Goal: Find specific page/section: Find specific page/section

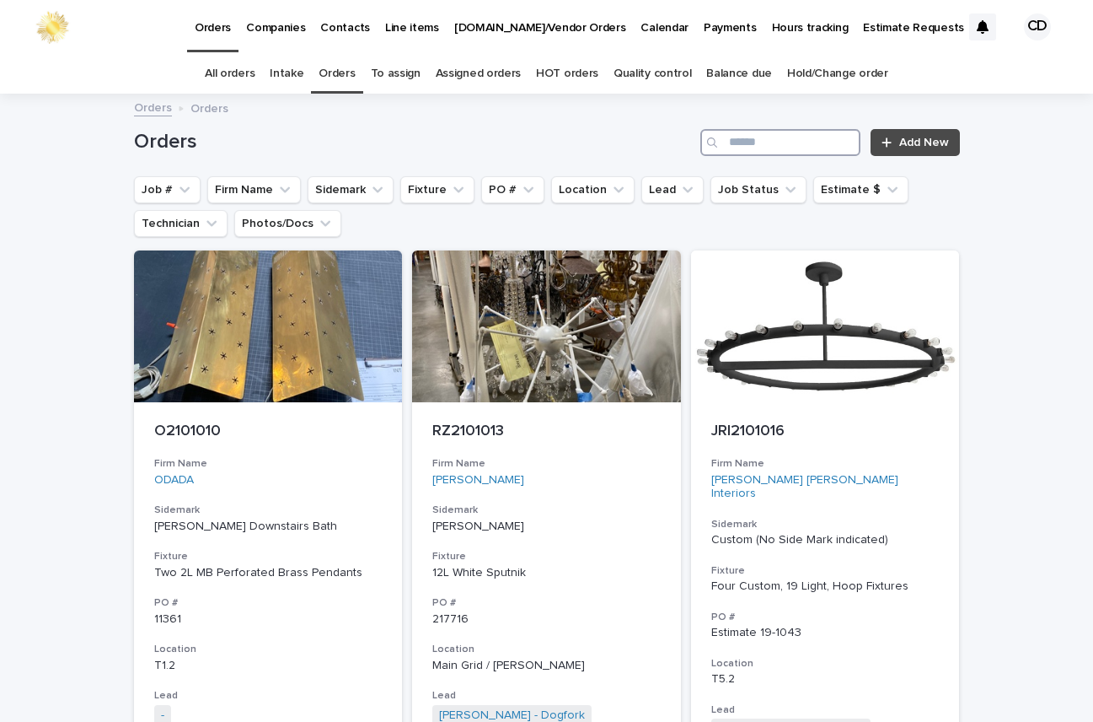
click at [738, 141] on input "Search" at bounding box center [781, 142] width 160 height 27
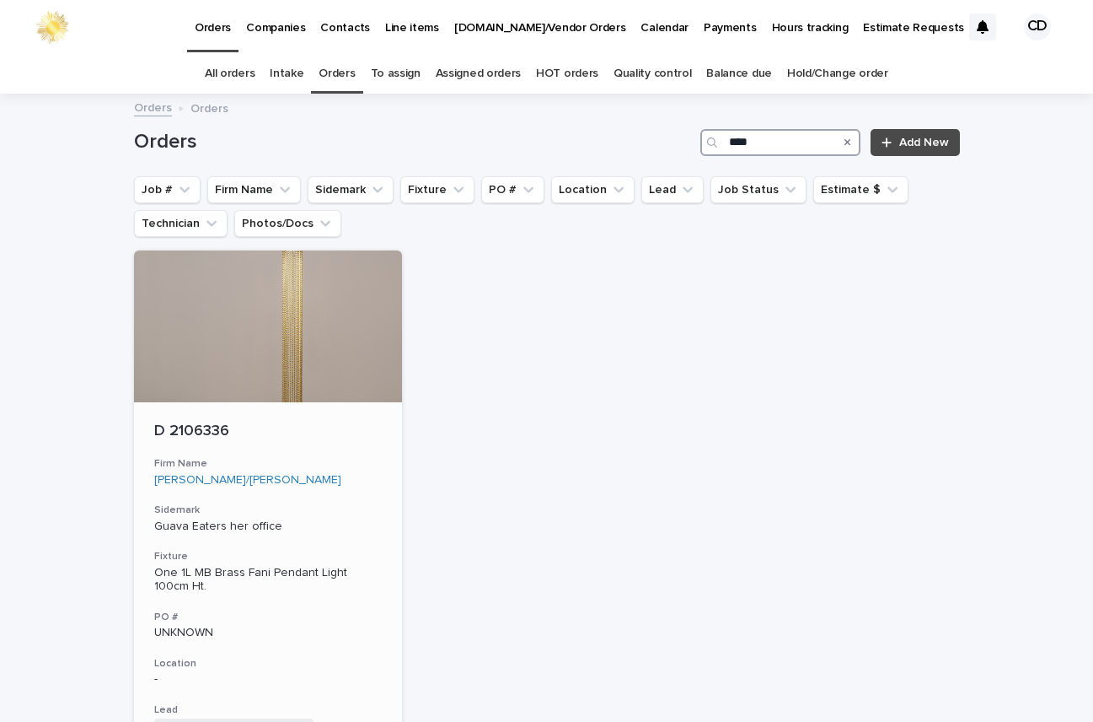
type input "****"
click at [341, 491] on div "D 2106336 Firm Name [PERSON_NAME]/[PERSON_NAME] Sidemark Guava Eaters her offic…" at bounding box center [268, 650] width 269 height 497
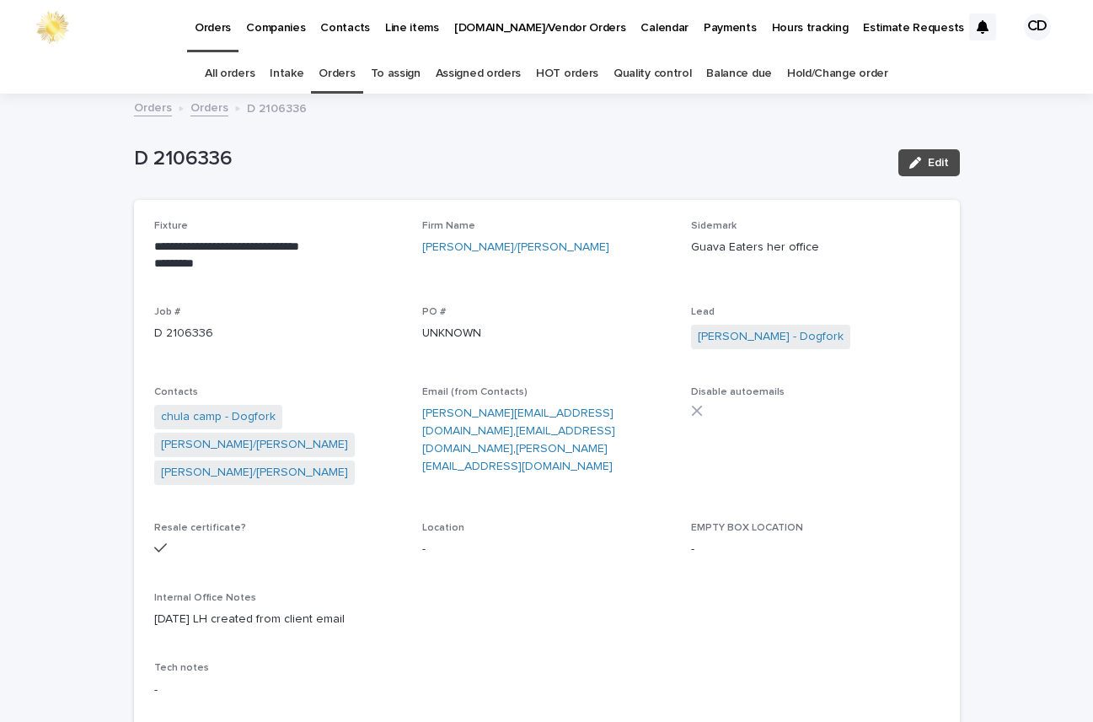
click at [859, 292] on div "**********" at bounding box center [547, 466] width 786 height 492
click at [615, 304] on div "**********" at bounding box center [547, 466] width 786 height 492
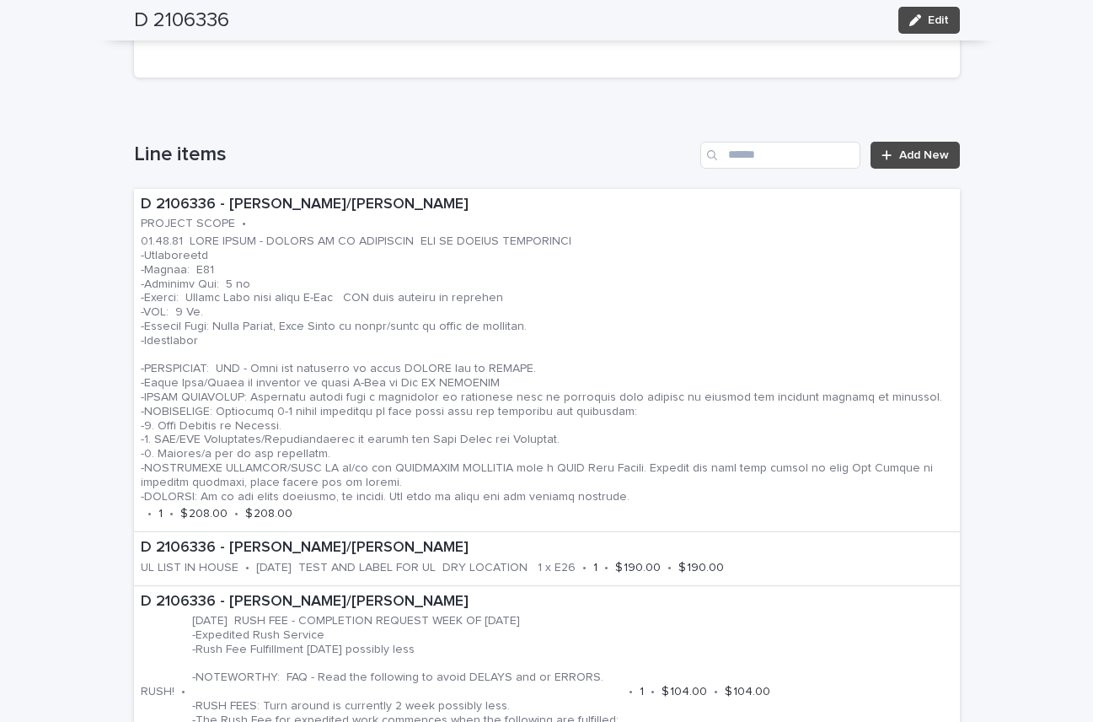
scroll to position [939, 0]
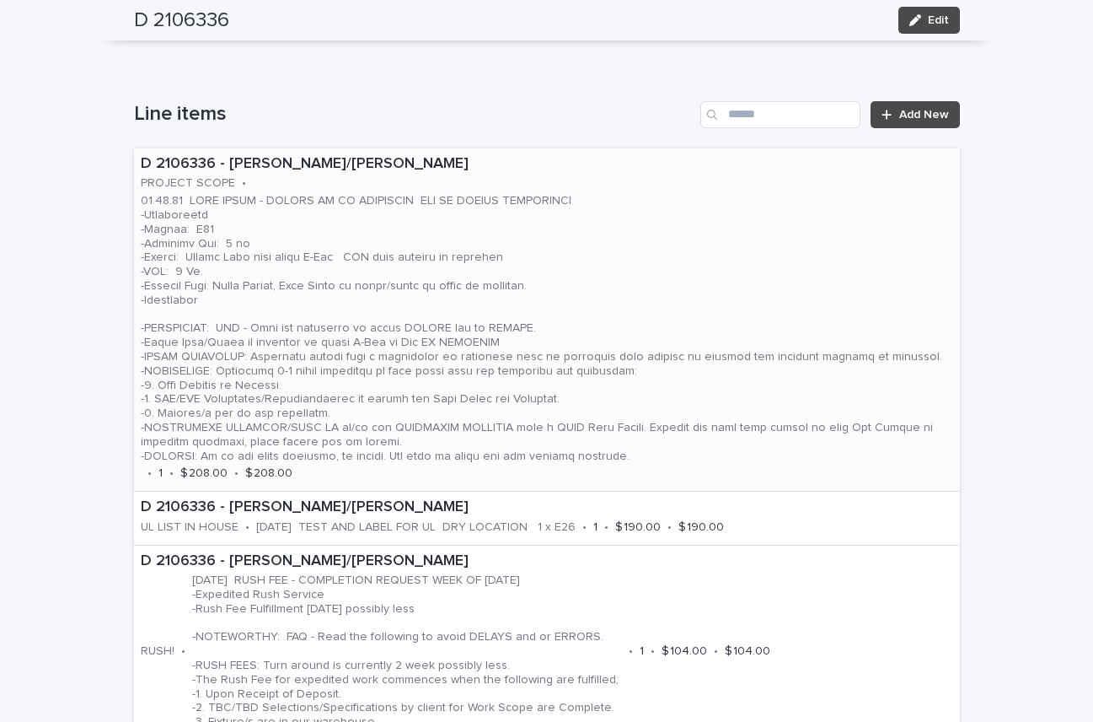
click at [682, 260] on p at bounding box center [547, 328] width 813 height 269
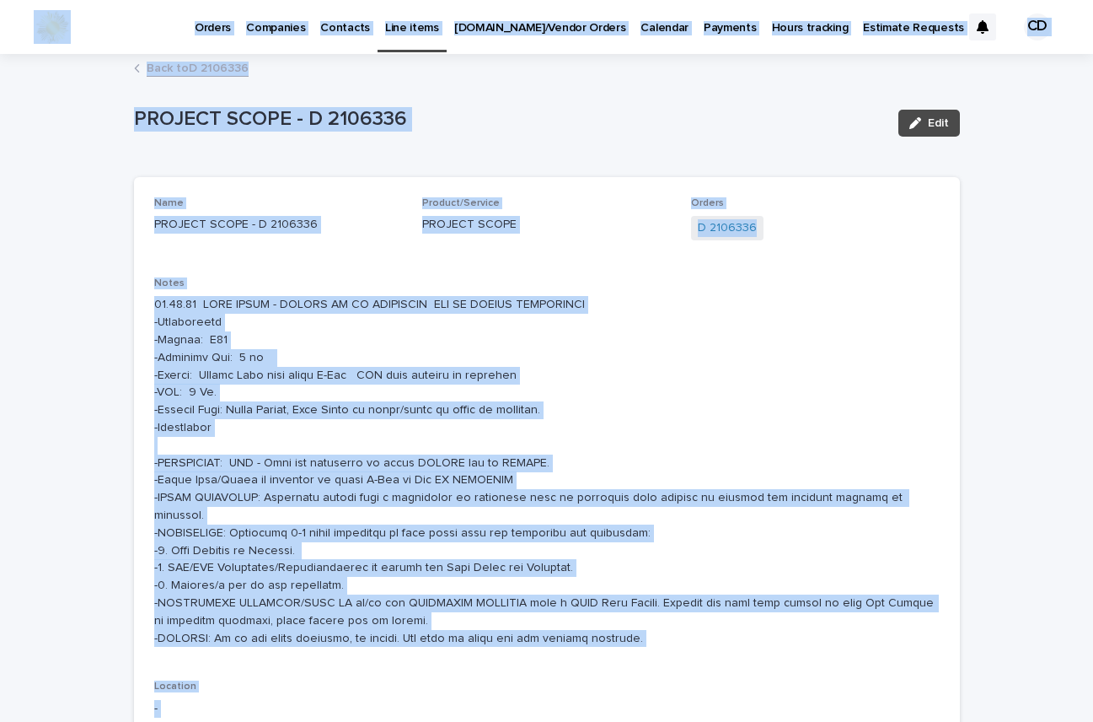
click at [854, 257] on div "Name PROJECT SCOPE - D 2106336 Product/Service PROJECT SCOPE Orders D 2106336 N…" at bounding box center [547, 577] width 786 height 761
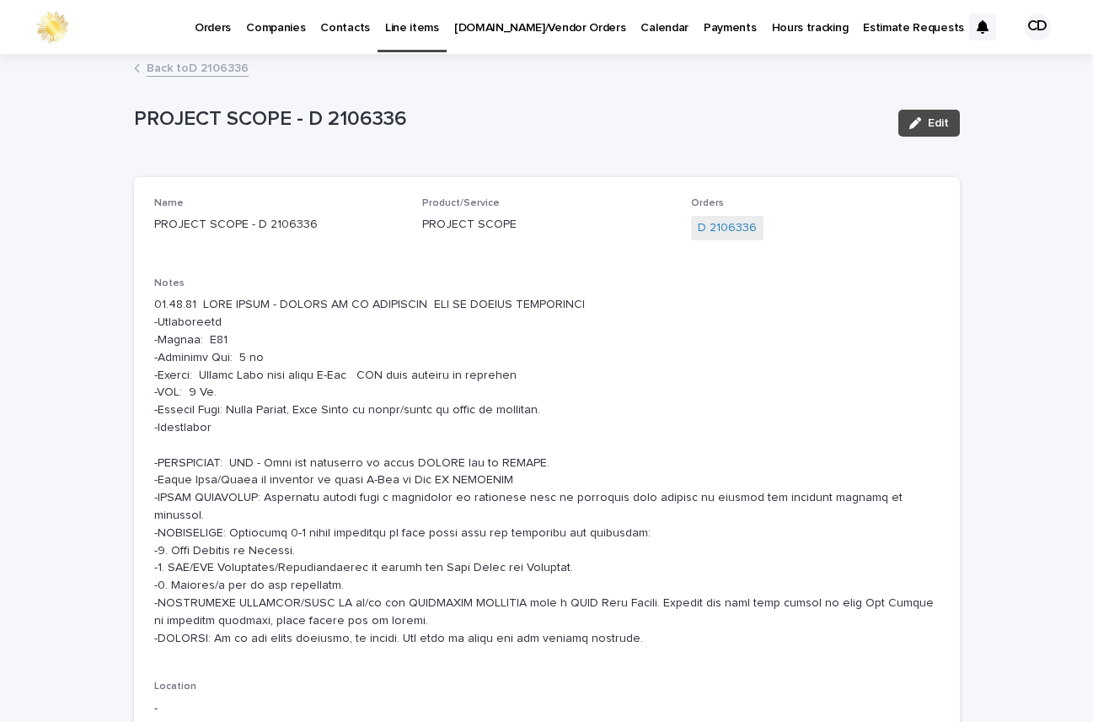
click at [206, 65] on link "Back to D 2106336" at bounding box center [198, 66] width 102 height 19
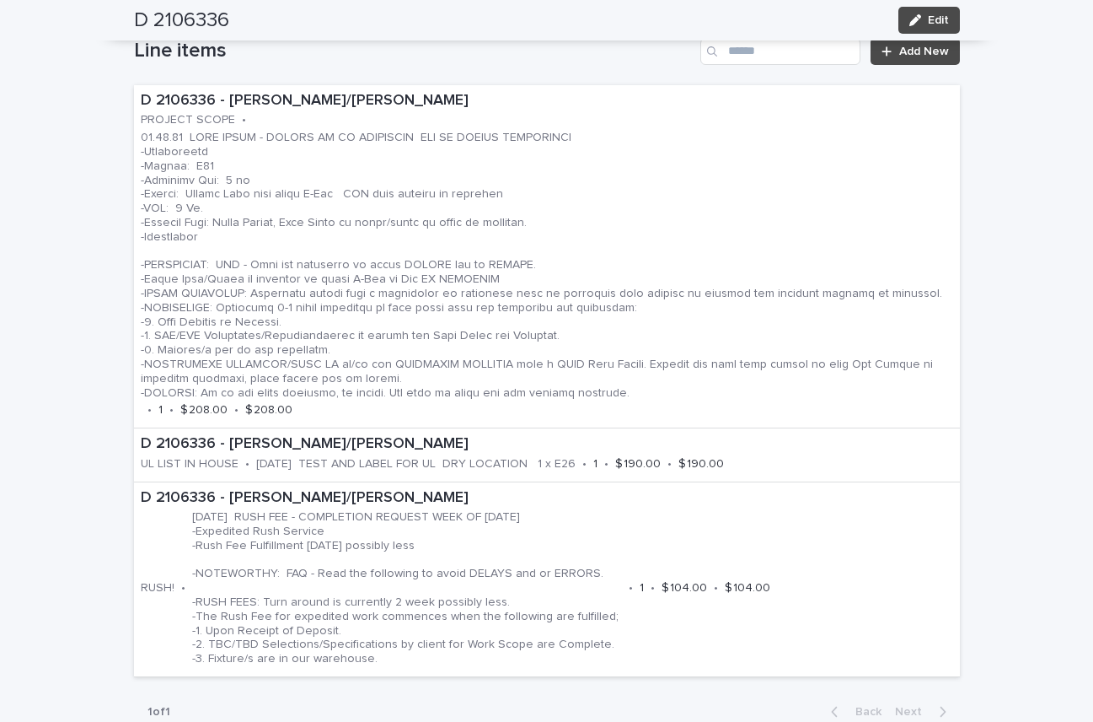
scroll to position [1229, 0]
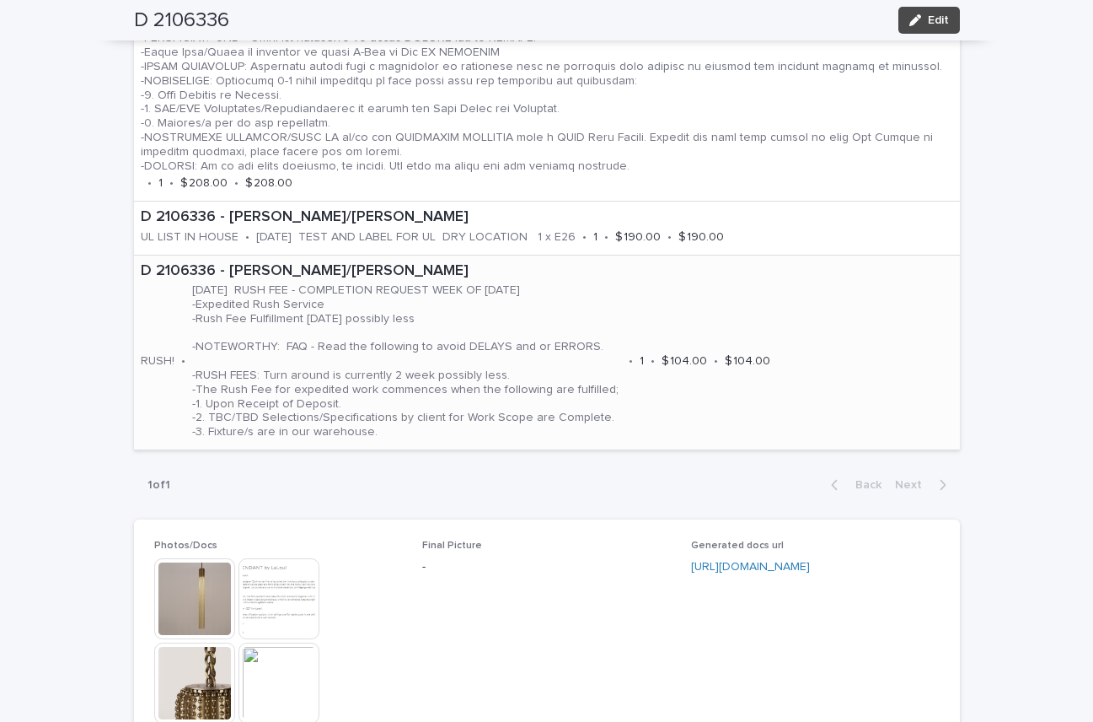
click at [793, 332] on div "D 2106336 - [PERSON_NAME]/[PERSON_NAME]! • [DATE] RUSH FEE - COMPLETION REQUEST…" at bounding box center [547, 352] width 826 height 194
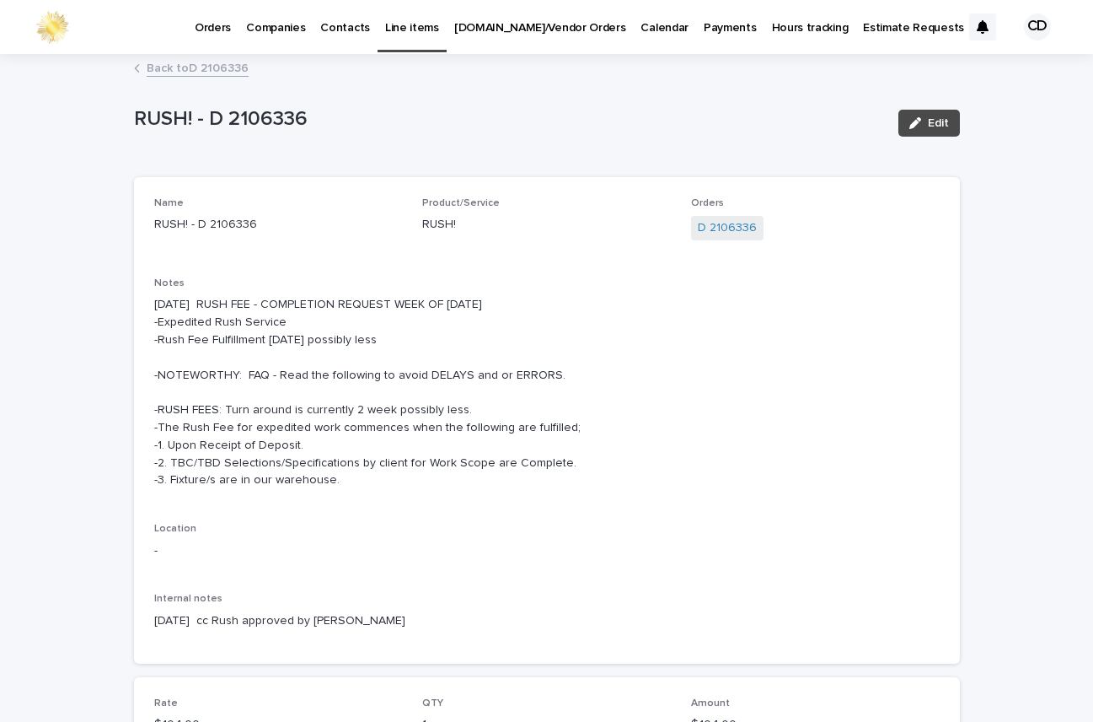
click at [212, 66] on link "Back to D 2106336" at bounding box center [198, 66] width 102 height 19
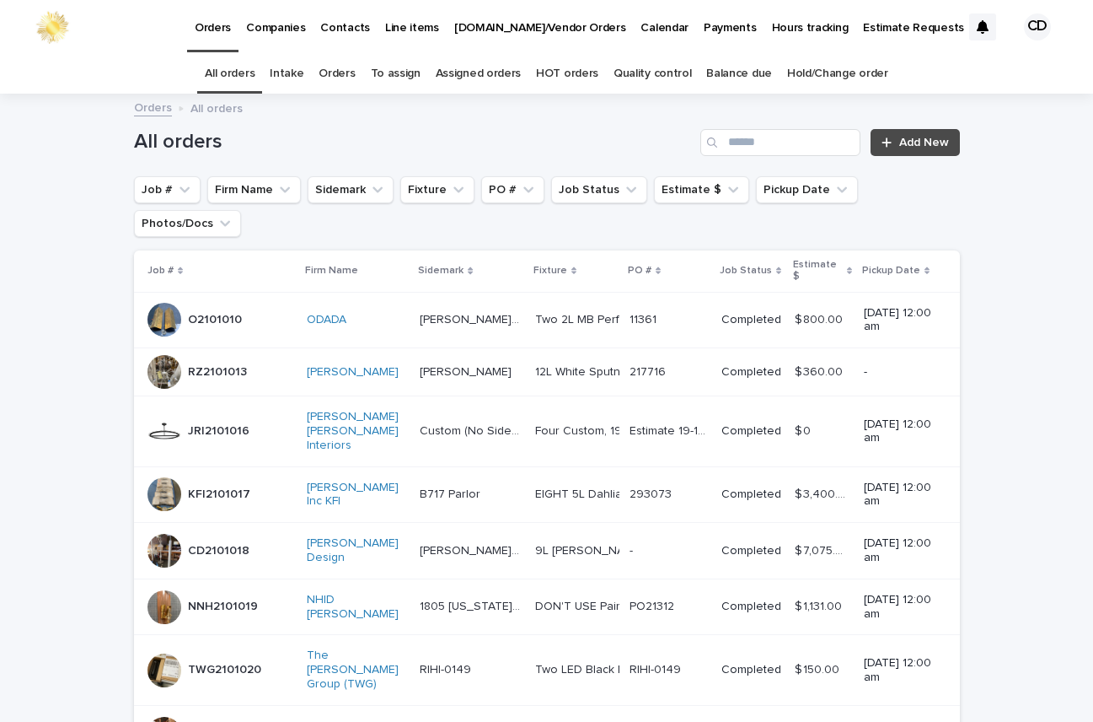
click at [337, 72] on link "Orders" at bounding box center [337, 74] width 36 height 40
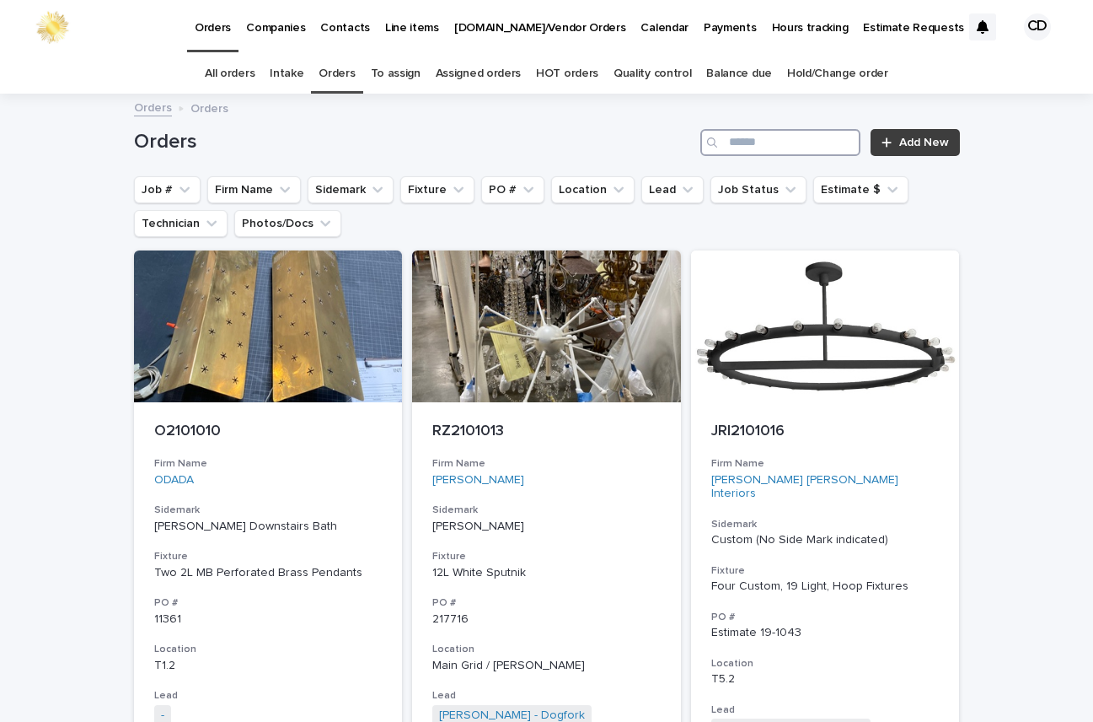
drag, startPoint x: 813, startPoint y: 146, endPoint x: 932, endPoint y: 128, distance: 121.0
click at [814, 146] on input "Search" at bounding box center [781, 142] width 160 height 27
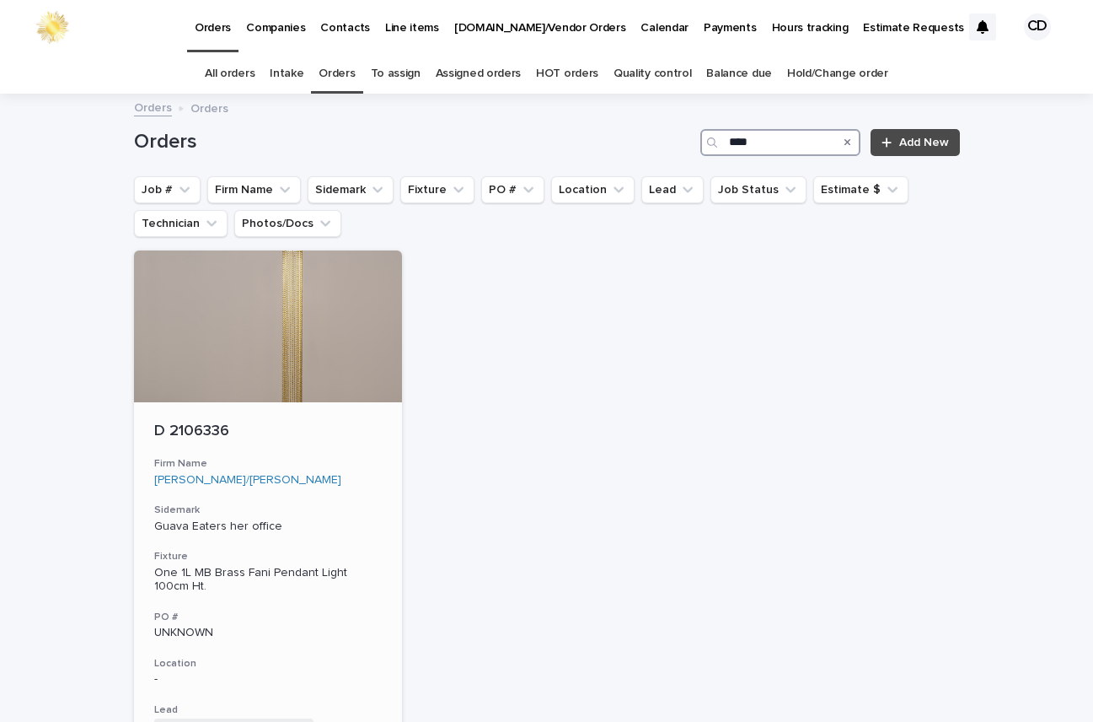
type input "****"
click at [320, 452] on div "D 2106336 Firm Name [PERSON_NAME]/[PERSON_NAME] Sidemark Guava Eaters her offic…" at bounding box center [268, 650] width 269 height 497
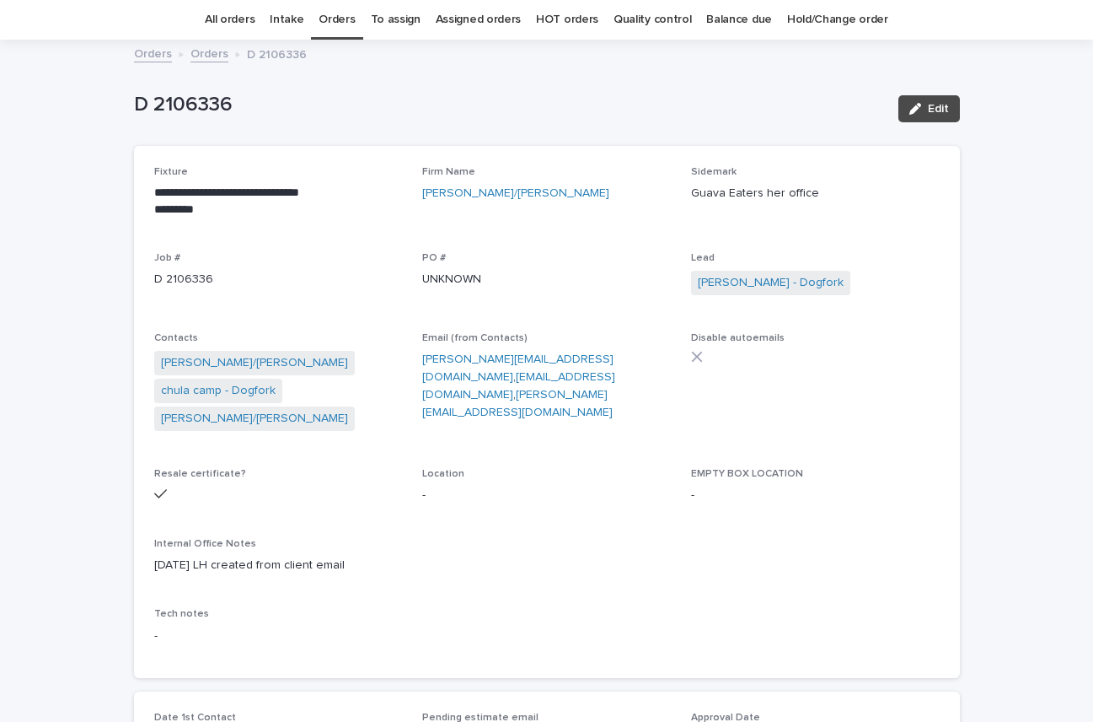
scroll to position [499, 0]
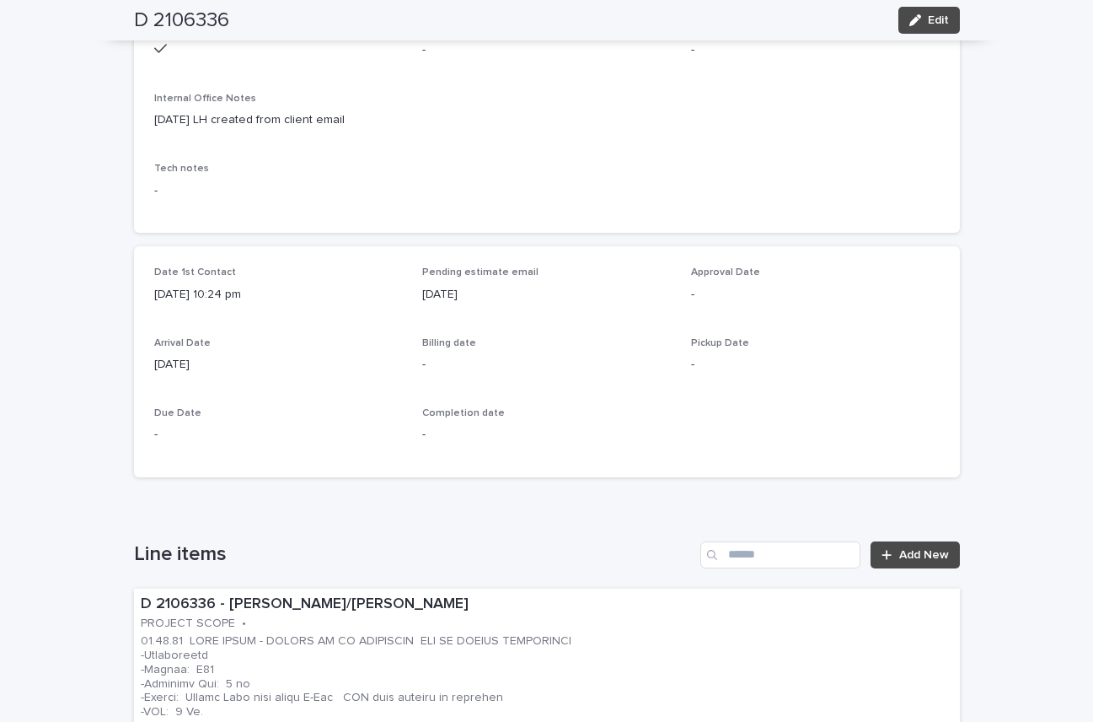
click at [418, 137] on div "Internal Office Notes [DATE] LH created from client email" at bounding box center [547, 118] width 786 height 50
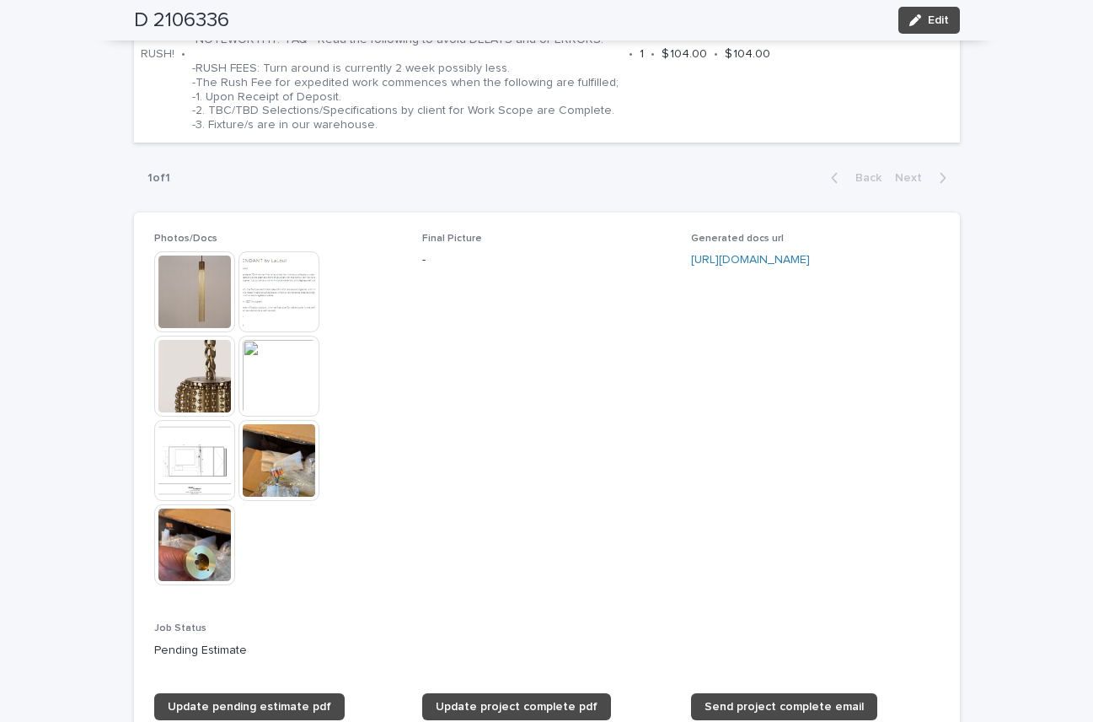
scroll to position [1563, 0]
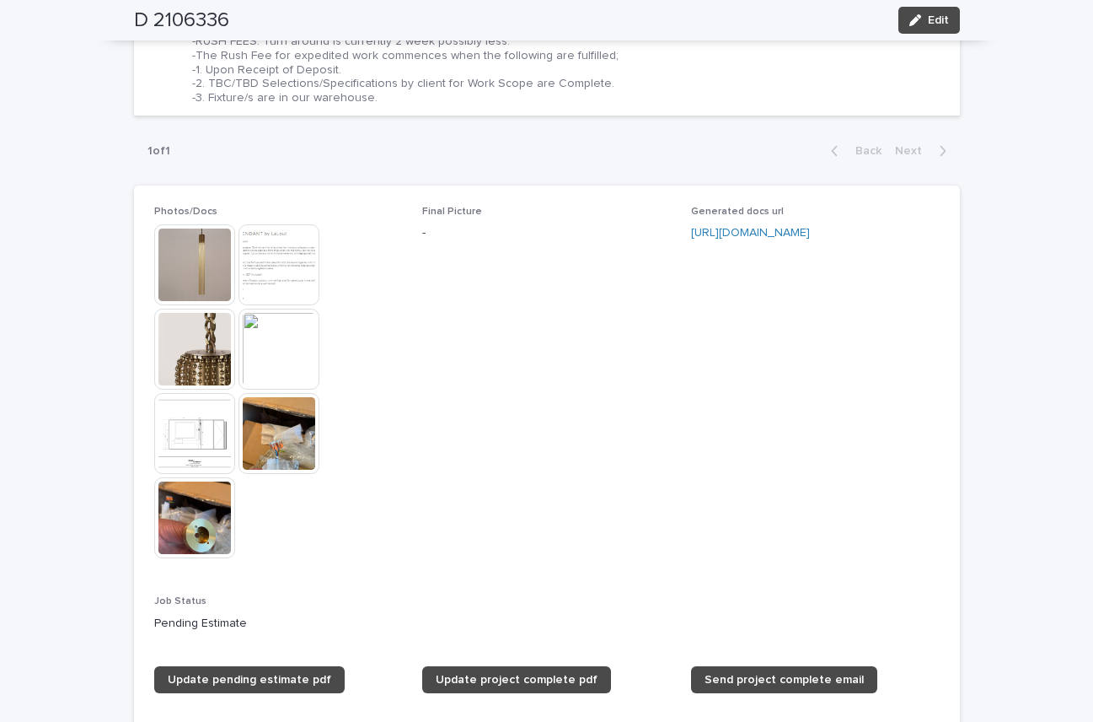
click at [261, 342] on img at bounding box center [279, 349] width 81 height 81
click at [260, 351] on img at bounding box center [279, 349] width 81 height 81
click at [271, 344] on img at bounding box center [279, 349] width 81 height 81
